Goal: Information Seeking & Learning: Learn about a topic

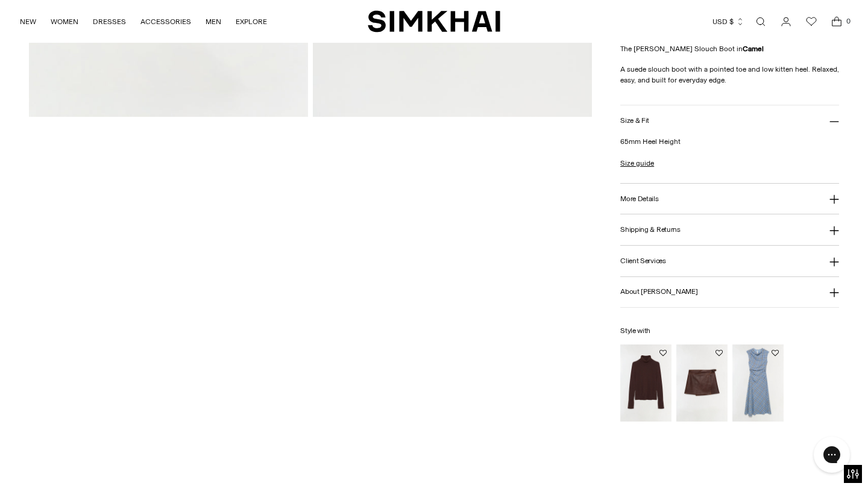
scroll to position [395, 0]
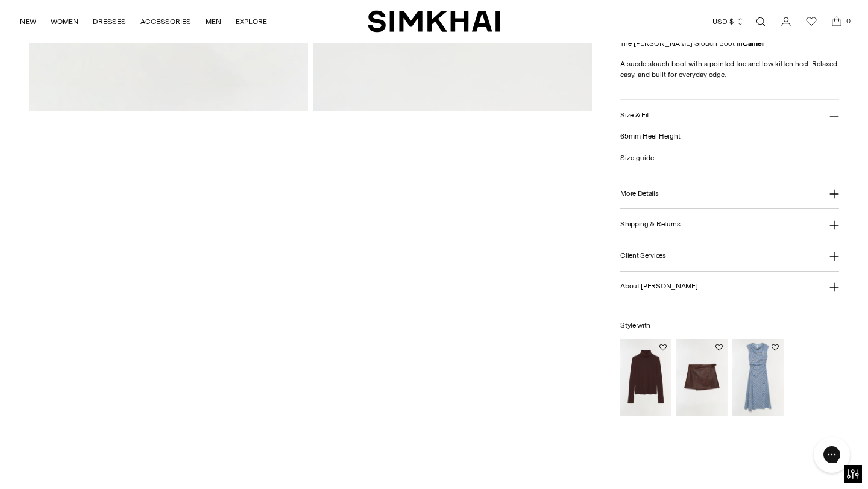
click at [668, 190] on button "More Details" at bounding box center [729, 193] width 219 height 31
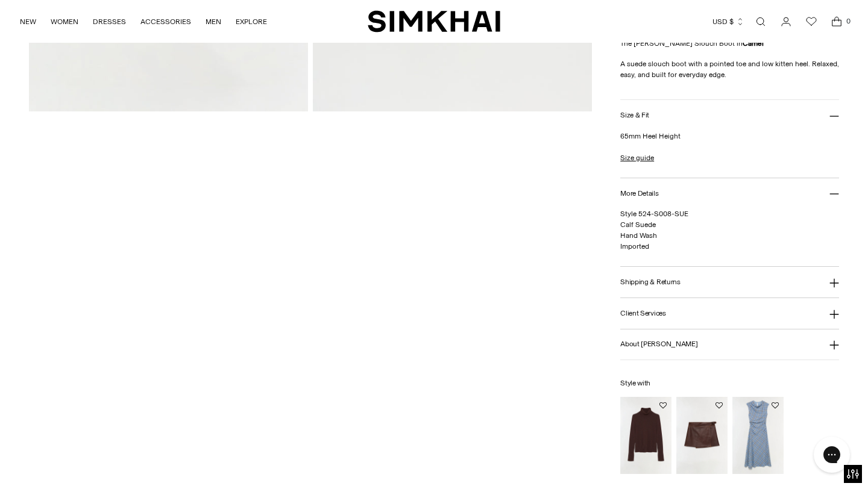
click at [668, 190] on button "More Details" at bounding box center [729, 193] width 219 height 31
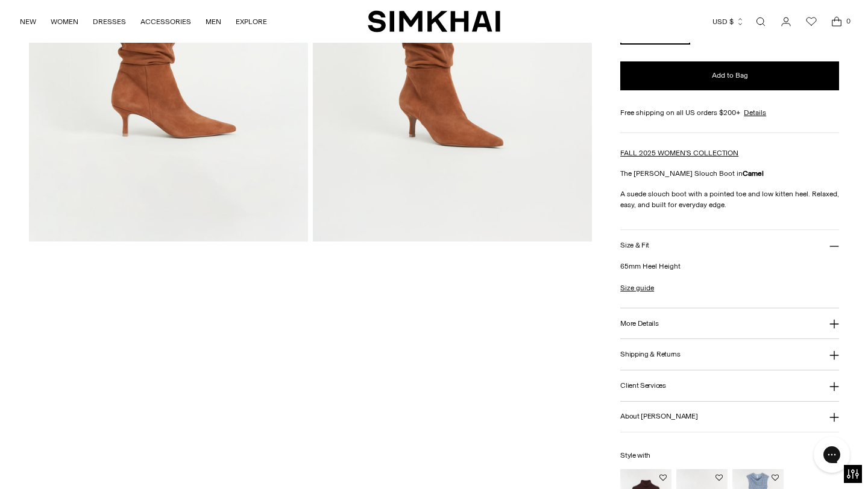
scroll to position [264, 0]
click at [637, 286] on link "Size guide" at bounding box center [637, 288] width 34 height 11
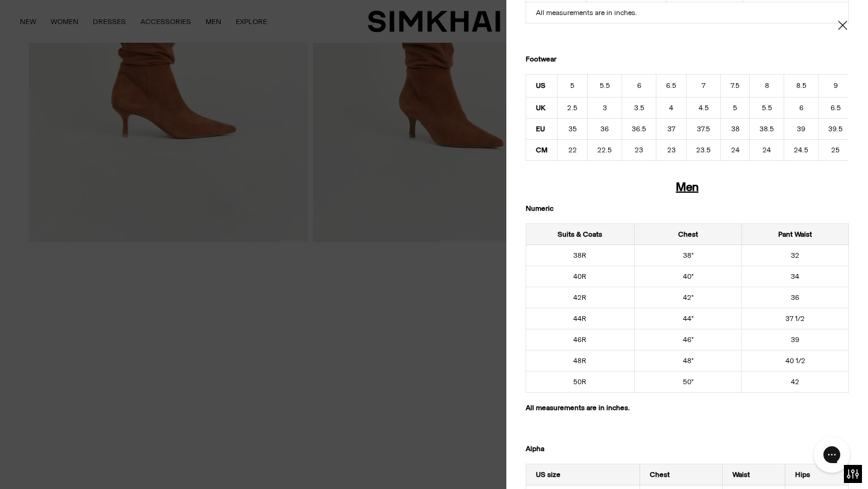
scroll to position [566, 0]
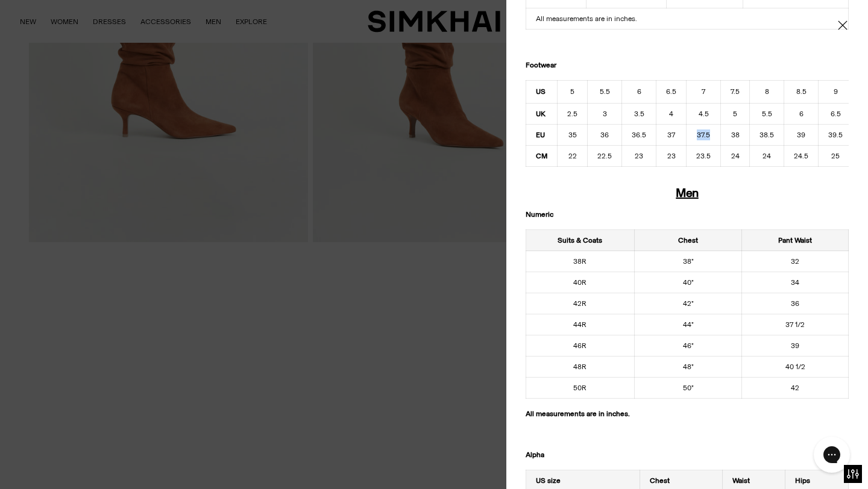
drag, startPoint x: 709, startPoint y: 137, endPoint x: 692, endPoint y: 137, distance: 17.5
click at [692, 137] on td "37.5" at bounding box center [703, 135] width 34 height 21
click at [841, 24] on icon "Close" at bounding box center [842, 24] width 9 height 9
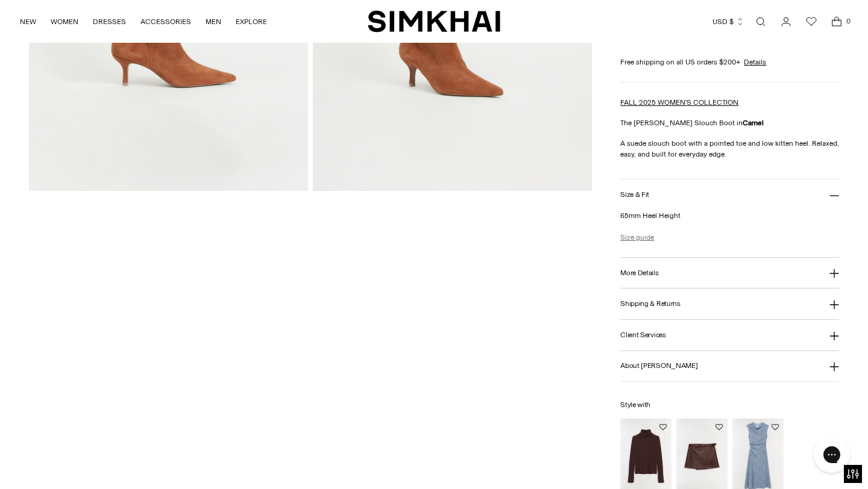
scroll to position [344, 0]
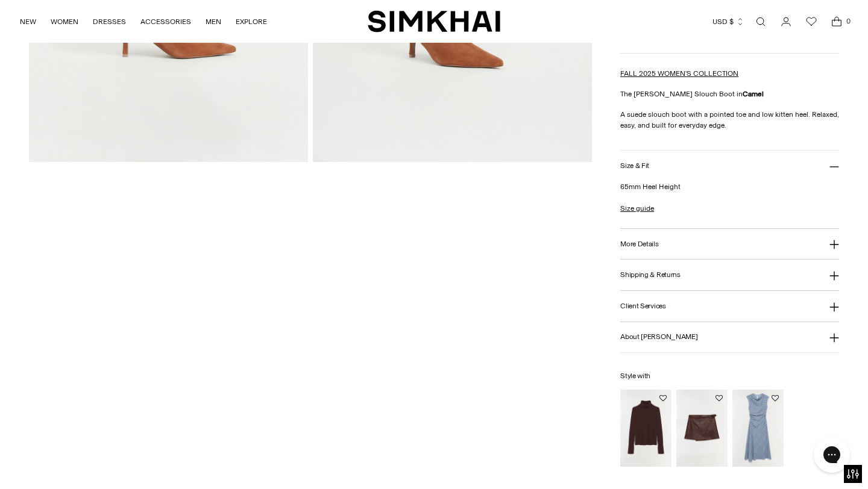
click at [660, 310] on h3 "Client Services" at bounding box center [643, 307] width 46 height 8
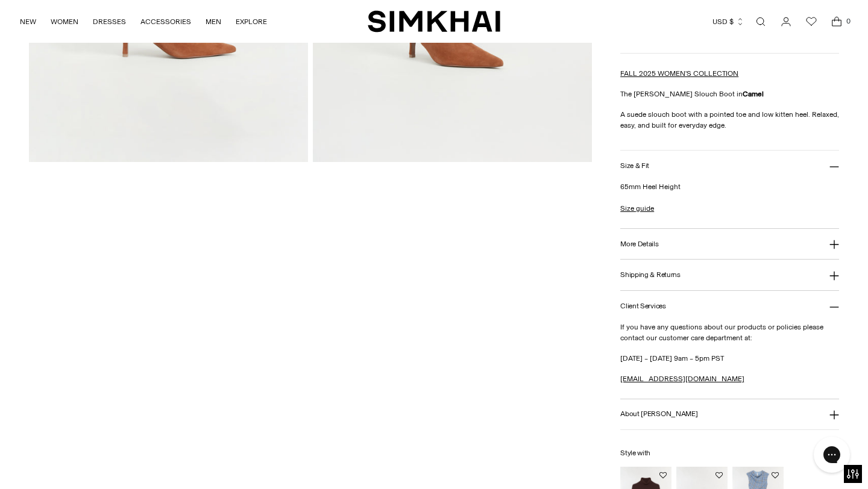
click at [660, 310] on h3 "Client Services" at bounding box center [643, 307] width 46 height 8
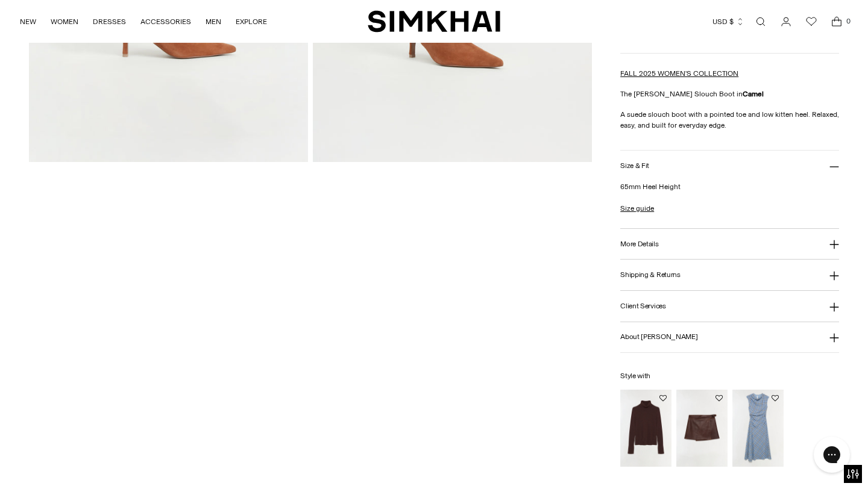
click at [657, 278] on h3 "Shipping & Returns" at bounding box center [650, 275] width 60 height 8
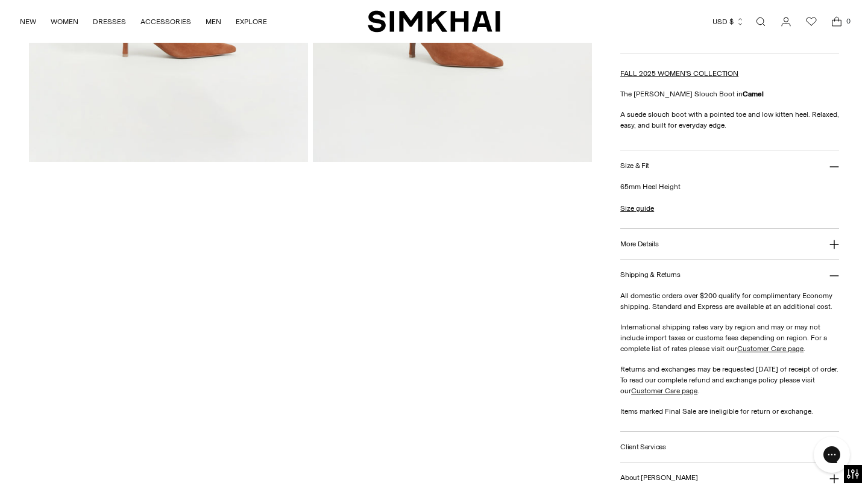
click at [657, 277] on h3 "Shipping & Returns" at bounding box center [650, 275] width 60 height 8
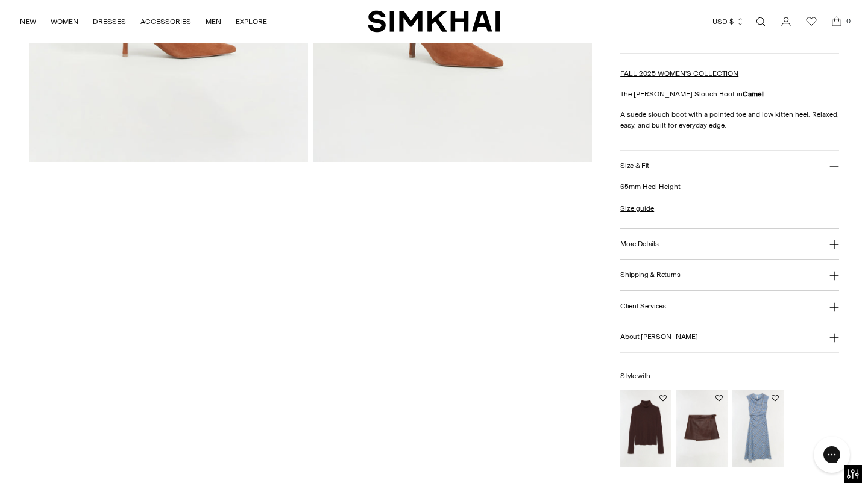
click at [658, 246] on button "More Details" at bounding box center [729, 244] width 219 height 31
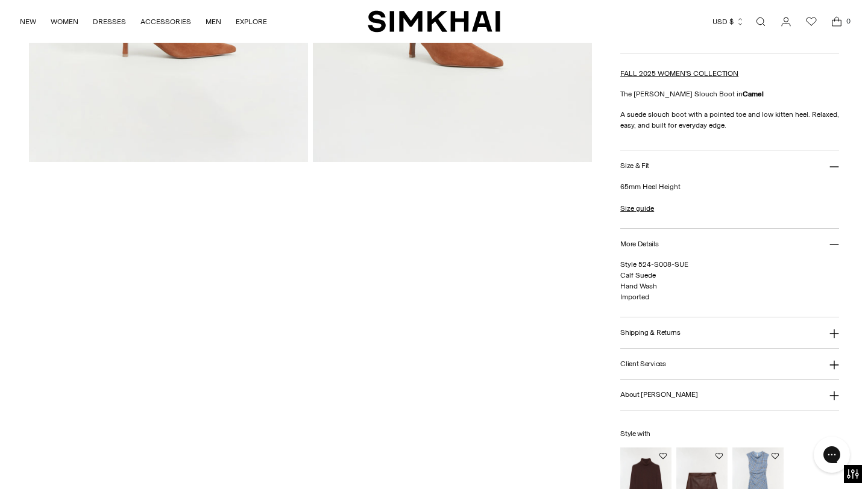
click at [656, 240] on h3 "More Details" at bounding box center [639, 244] width 38 height 8
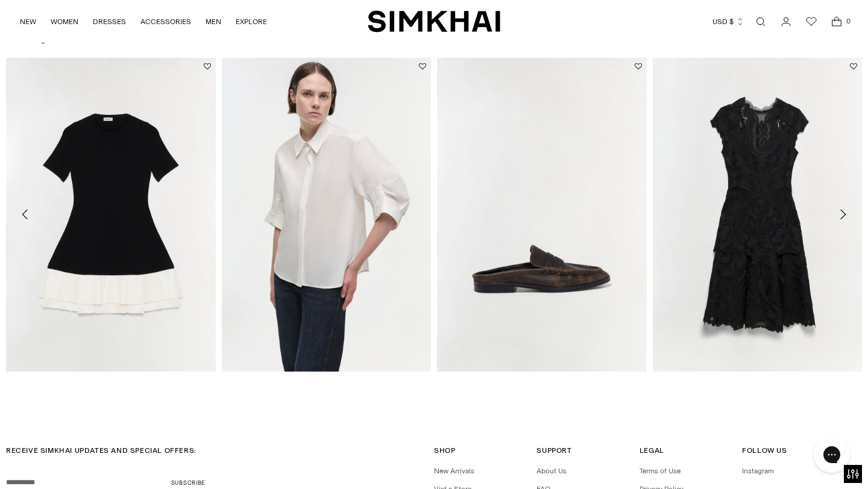
scroll to position [690, 0]
